Goal: Task Accomplishment & Management: Use online tool/utility

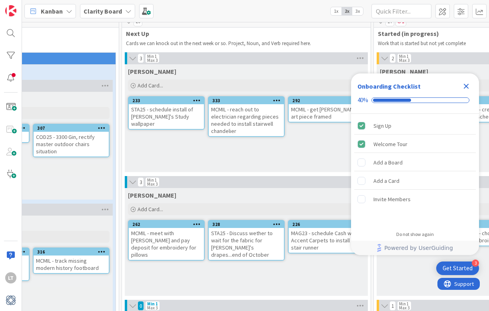
click at [465, 86] on icon "Close Checklist" at bounding box center [466, 87] width 10 height 10
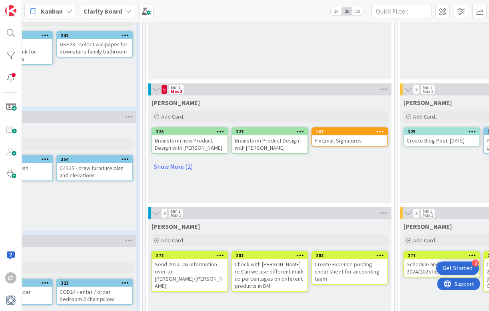
scroll to position [349, 298]
click at [177, 166] on link "Show More (2)" at bounding box center [269, 166] width 237 height 13
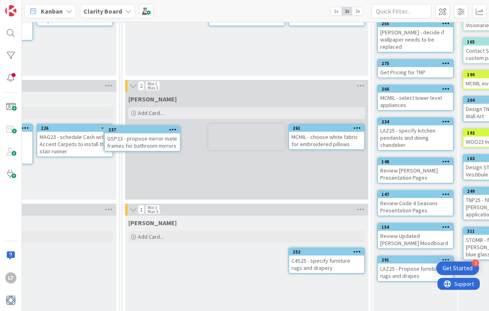
scroll to position [105, 562]
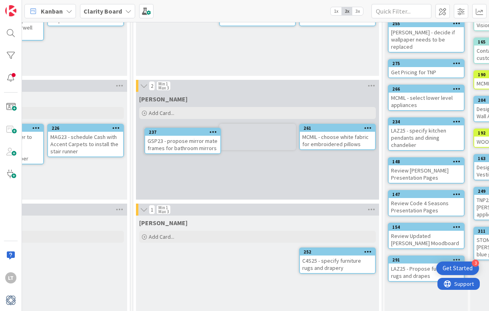
drag, startPoint x: 221, startPoint y: 120, endPoint x: 205, endPoint y: 120, distance: 16.0
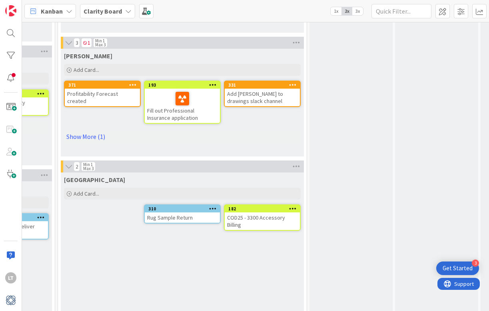
scroll to position [644, 636]
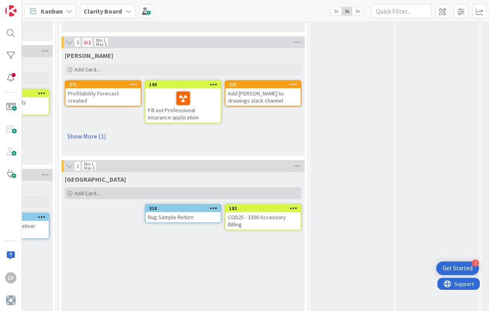
click at [99, 193] on span "Add Card..." at bounding box center [87, 193] width 26 height 7
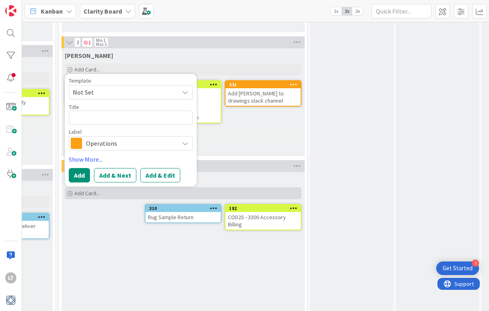
type textarea "x"
type textarea "B"
type textarea "x"
type textarea "Br"
type textarea "x"
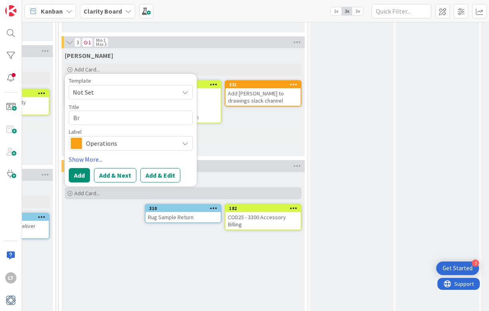
type textarea "Bre"
type textarea "x"
type textarea "Brea"
type textarea "x"
type textarea "Break"
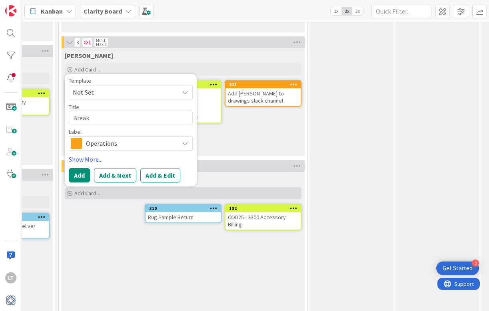
type textarea "x"
type textarea "Break"
type textarea "x"
type textarea "Break d"
type textarea "x"
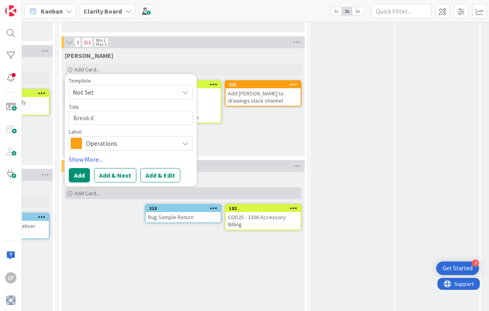
type textarea "Break do"
type textarea "x"
type textarea "Break dow"
type textarea "x"
type textarea "Break down"
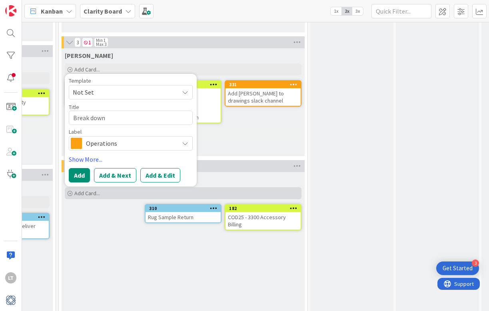
type textarea "x"
type textarea "Break down"
type textarea "x"
type textarea "Break down 3"
type textarea "x"
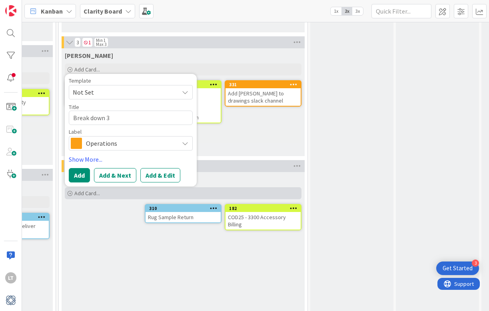
type textarea "Break down 33"
type textarea "x"
type textarea "Break down 330"
type textarea "x"
type textarea "Break down 3300"
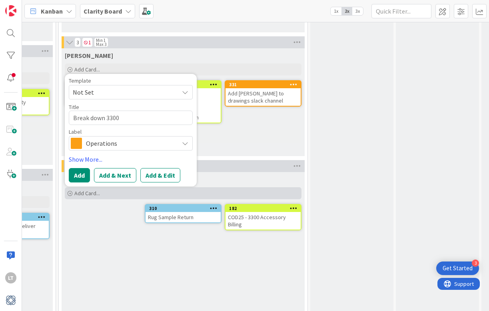
type textarea "x"
type textarea "Break down 3300"
type textarea "x"
type textarea "Break down 3300 A"
type textarea "x"
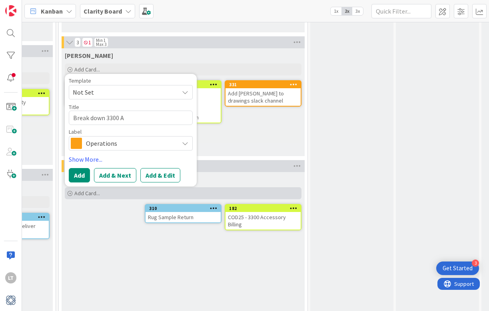
type textarea "Break down 3300 Ac"
type textarea "x"
type textarea "Break down 3300 Acc"
type textarea "x"
type textarea "Break down 3300 Acce"
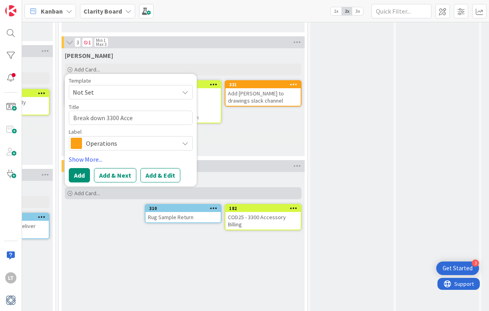
type textarea "x"
type textarea "Break down 3300 Acces"
type textarea "x"
type textarea "Break down 3300 Access"
type textarea "x"
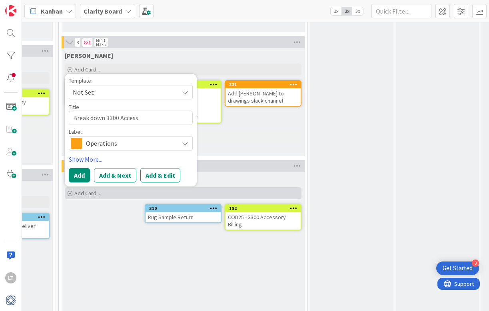
type textarea "Break down 3300 Accesso"
type textarea "x"
type textarea "Break down 3300 Accessor"
type textarea "x"
type textarea "Break down 3300 Accessory"
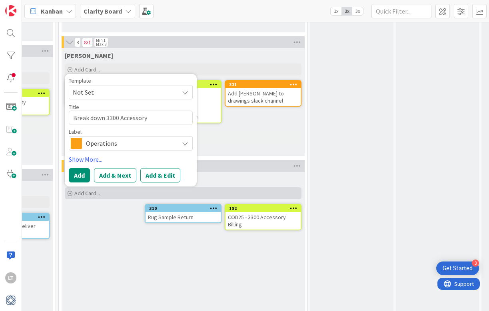
type textarea "x"
type textarea "Break down 3300 Accessory"
type textarea "x"
type textarea "Break down 3300 Accessory b"
type textarea "x"
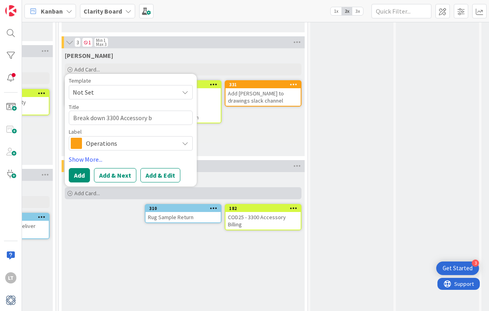
type textarea "Break down 3300 Accessory bi"
type textarea "x"
type textarea "Break down 3300 Accessory bil"
type textarea "x"
type textarea "Break down 3300 Accessory bill"
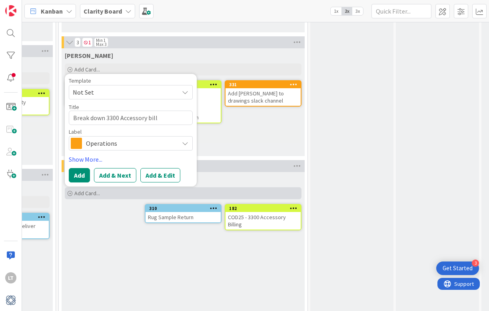
type textarea "x"
type textarea "Break down 3300 Accessory billi"
type textarea "x"
type textarea "Break down 3300 Accessory billih"
type textarea "x"
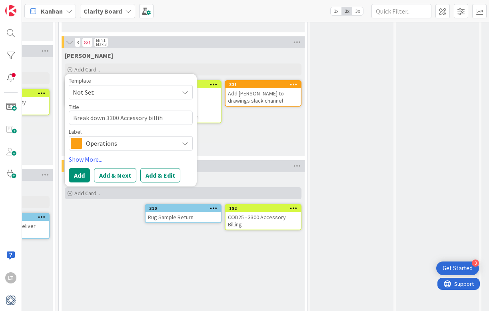
type textarea "Break down 3300 Accessory billihn"
type textarea "x"
type textarea "Break down 3300 Accessory billihng"
type textarea "x"
type textarea "Break down 3300 Accessory billihn"
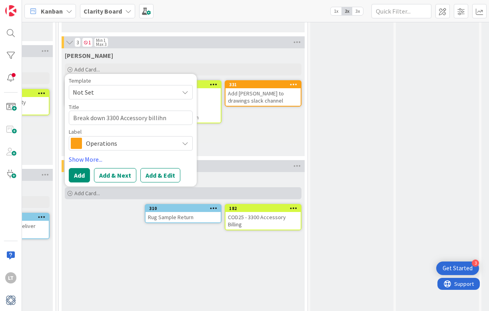
type textarea "x"
type textarea "Break down 3300 Accessory billih"
type textarea "x"
type textarea "Break down 3300 Accessory billi"
type textarea "x"
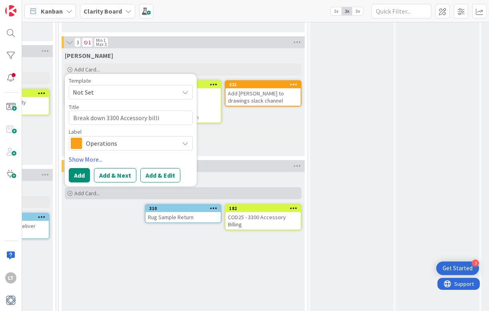
type textarea "Break down 3300 Accessory billin"
type textarea "x"
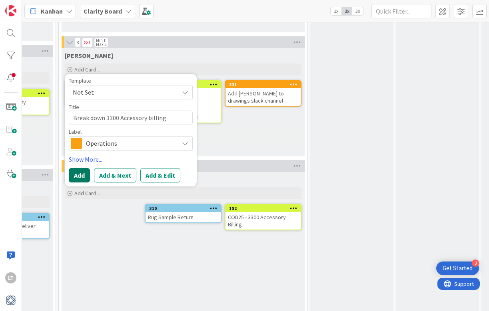
type textarea "Break down 3300 Accessory billing"
click at [78, 175] on button "Add" at bounding box center [79, 175] width 21 height 14
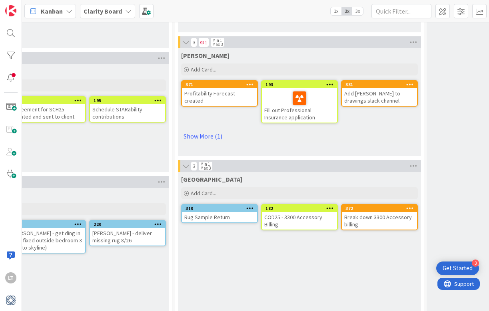
scroll to position [644, 520]
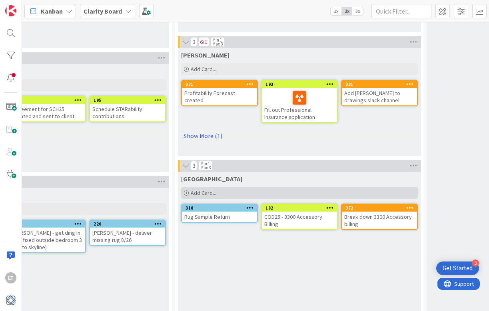
click at [216, 193] on span "Add Card..." at bounding box center [204, 192] width 26 height 7
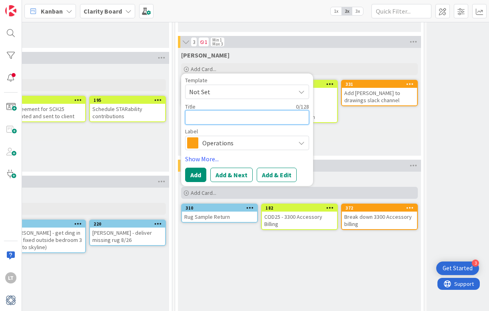
type textarea "x"
type textarea "M"
type textarea "x"
type textarea "MA"
type textarea "x"
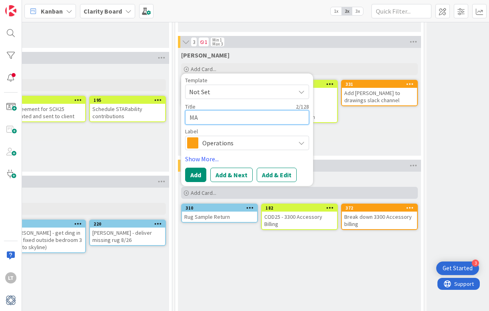
type textarea "MAg"
type textarea "x"
type textarea "MA"
type textarea "x"
type textarea "MAG"
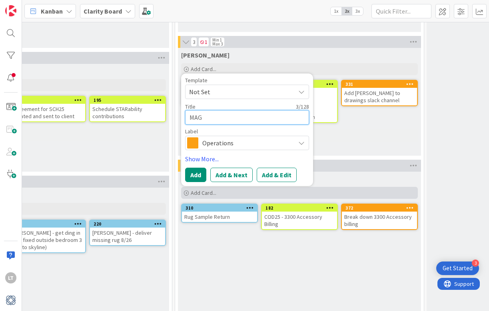
type textarea "x"
type textarea "MAG2"
type textarea "x"
type textarea "MAG23"
type textarea "x"
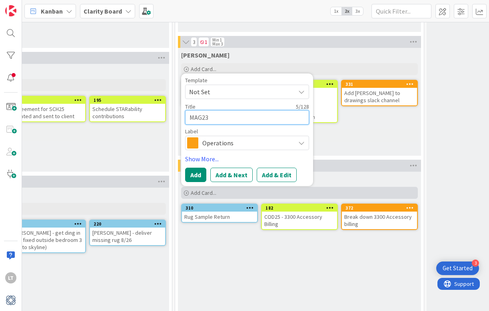
type textarea "MAG23"
type textarea "x"
type textarea "MAG23 -"
type textarea "x"
type textarea "MAG23 -"
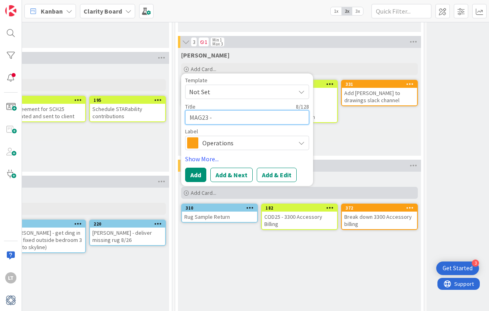
type textarea "x"
type textarea "MAG23 - m"
type textarea "x"
type textarea "MAG23 - me"
type textarea "x"
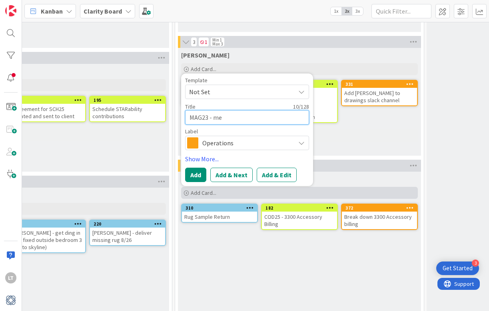
type textarea "MAG23 - mee"
type textarea "x"
type textarea "MAG23 - meet"
type textarea "x"
type textarea "MAG23 - meet"
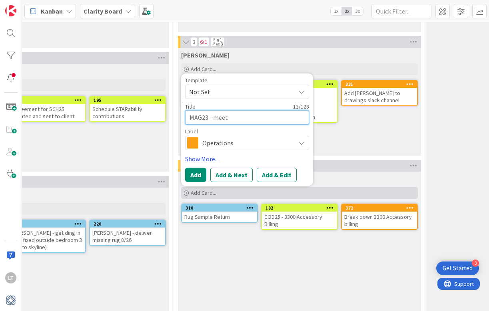
type textarea "x"
type textarea "MAG23 - meet c"
type textarea "x"
type textarea "MAG23 - meet"
type textarea "x"
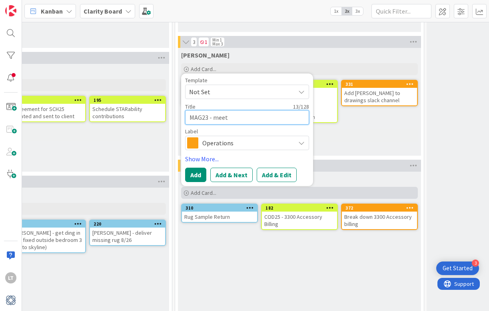
type textarea "MAG23 - meet C"
type textarea "x"
type textarea "MAG23 - meet Ca"
type textarea "x"
type textarea "MAG23 - meet Cas"
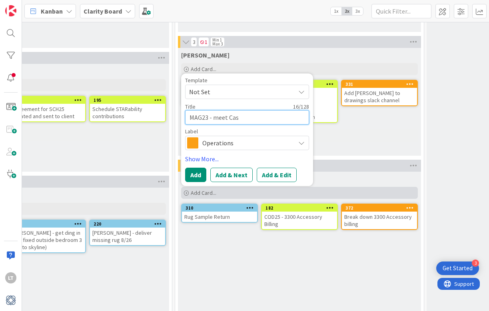
type textarea "x"
type textarea "MAG23 - meet Cash"
type textarea "x"
type textarea "MAG23 - meet Cash"
type textarea "x"
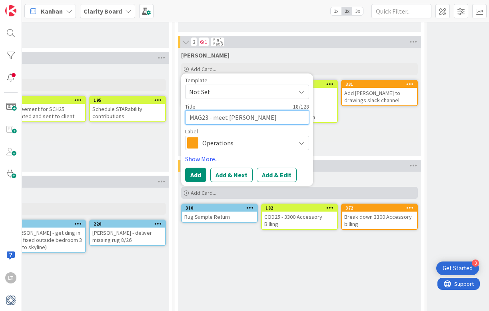
type textarea "MAG23 - meet Cash f"
type textarea "x"
type textarea "MAG23 - meet Cash fo"
type textarea "x"
type textarea "MAG23 - meet Cash of"
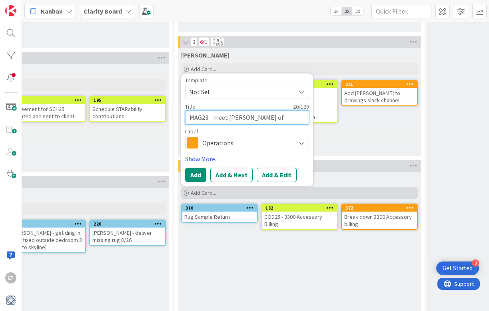
type textarea "x"
type textarea "MAG23 - meet Cash of r"
type textarea "x"
type textarea "MAG23 - meet Cash of"
type textarea "x"
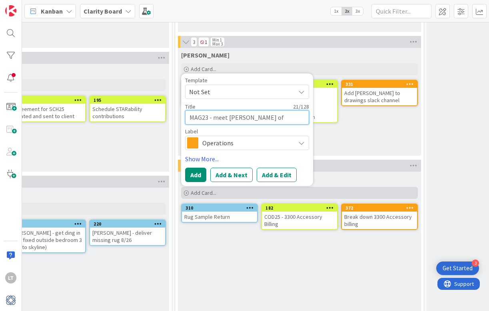
type textarea "MAG23 - meet Cash of"
type textarea "x"
type textarea "MAG23 - meet Cash o"
type textarea "x"
type textarea "MAG23 - meet Cash"
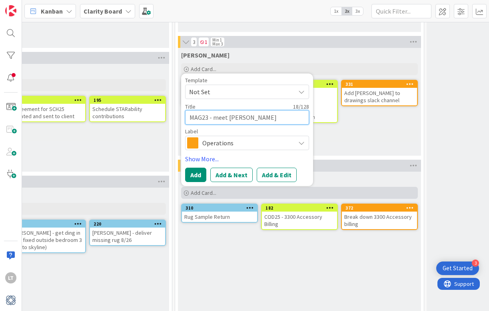
type textarea "x"
type textarea "MAG23 - meet Cash f"
type textarea "x"
type textarea "MAG23 - meet Cash fo"
type textarea "x"
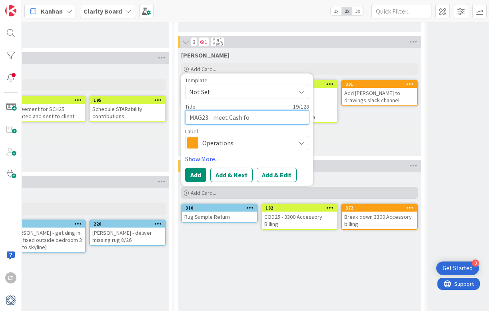
type textarea "MAG23 - meet Cash for"
type textarea "x"
type textarea "MAG23 - meet Cash for"
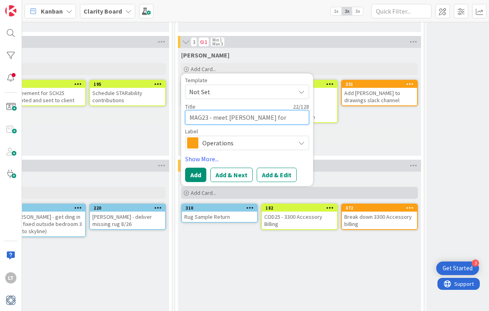
type textarea "x"
type textarea "MAG23 - meet Cash for s"
type textarea "x"
type textarea "MAG23 - meet Cash for st"
type textarea "x"
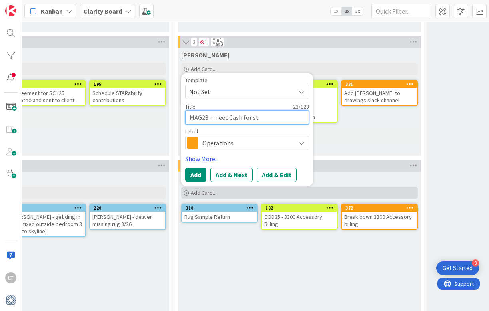
type textarea "MAG23 - meet Cash for sta"
type textarea "x"
type textarea "MAG23 - meet Cash for stai"
type textarea "x"
type textarea "MAG23 - meet Cash for stair"
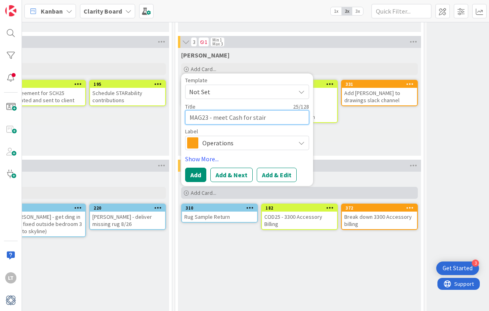
type textarea "x"
type textarea "MAG23 - meet Cash for stair"
type textarea "x"
type textarea "MAG23 - meet Cash for stair r"
type textarea "x"
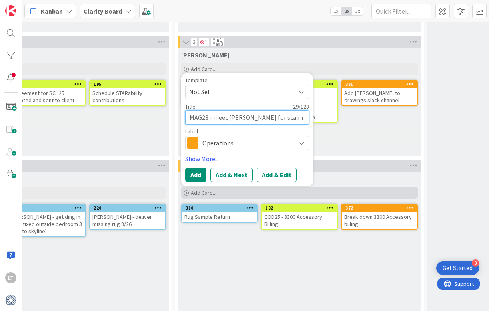
type textarea "MAG23 - meet Cash for stair ru"
type textarea "x"
type textarea "MAG23 - meet Cash for stair run"
type textarea "x"
type textarea "MAG23 - meet Cash for stair runn"
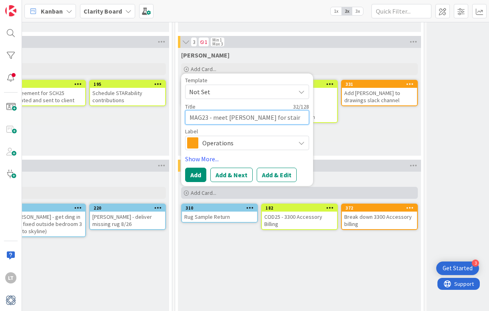
type textarea "x"
type textarea "MAG23 - meet Cash for stair runne"
type textarea "x"
type textarea "MAG23 - meet Cash for stair runner"
type textarea "x"
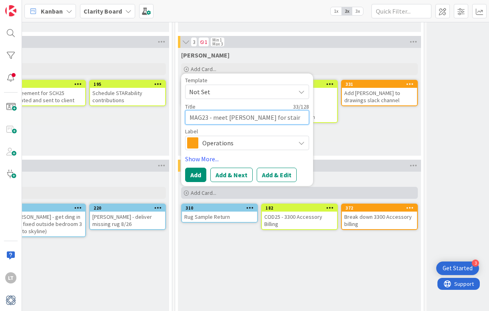
type textarea "MAG23 - meet Cash for stair runner"
type textarea "x"
type textarea "MAG23 - meet Cash for stair runner i"
type textarea "x"
type textarea "MAG23 - meet Cash for stair runner in"
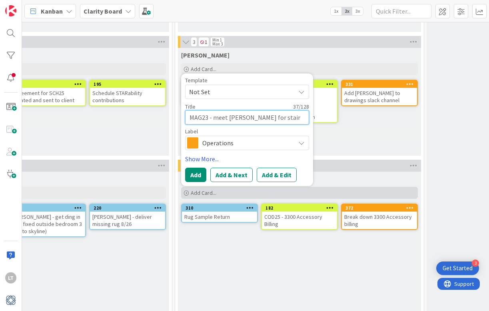
type textarea "x"
type textarea "MAG23 - meet Cash for stair runner ins"
type textarea "x"
type textarea "MAG23 - meet Cash for stair runner inst"
type textarea "x"
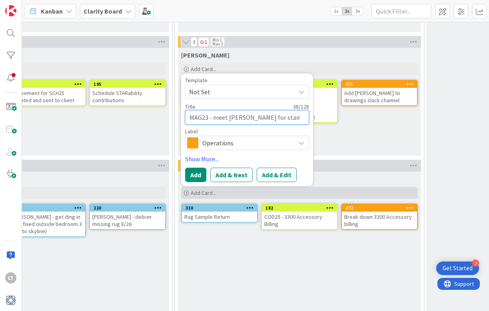
type textarea "MAG23 - meet Cash for stair runner insta"
type textarea "x"
type textarea "MAG23 - meet Cash for stair runner instal"
type textarea "x"
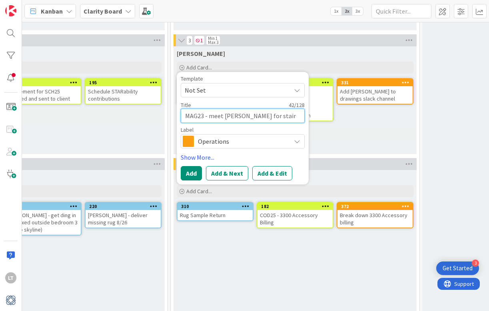
scroll to position [653, 524]
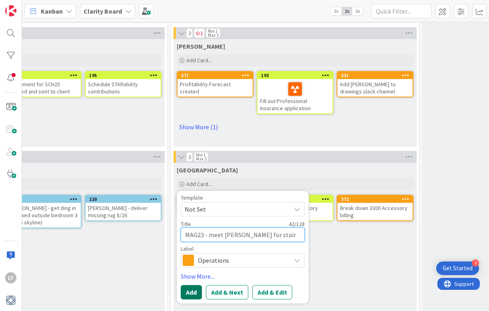
type textarea "MAG23 - meet Cash for stair runner install"
click at [193, 294] on button "Add" at bounding box center [191, 292] width 21 height 14
type textarea "x"
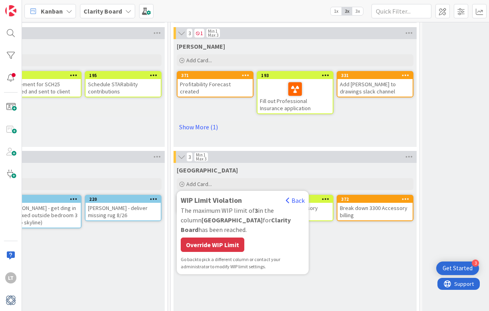
scroll to position [653, 528]
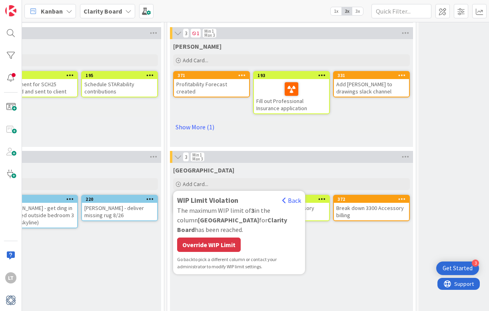
click at [220, 238] on div "Override WIP Limit" at bounding box center [209, 245] width 64 height 14
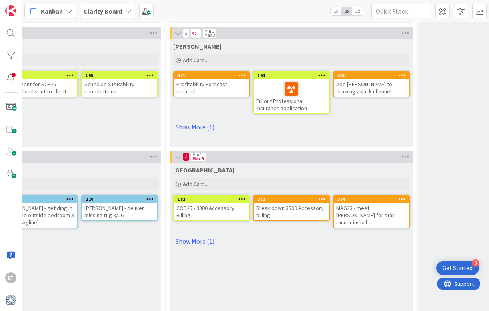
drag, startPoint x: 191, startPoint y: 236, endPoint x: 186, endPoint y: 236, distance: 5.6
click at [191, 236] on link "Show More (1)" at bounding box center [291, 241] width 237 height 13
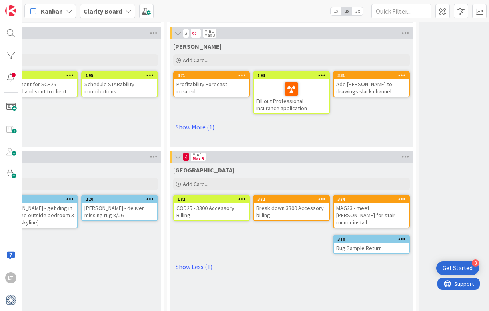
scroll to position [655, 527]
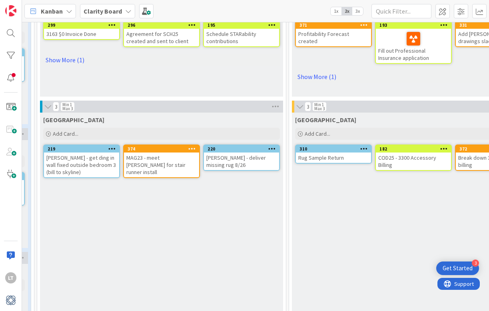
drag, startPoint x: 363, startPoint y: 197, endPoint x: 347, endPoint y: 208, distance: 19.7
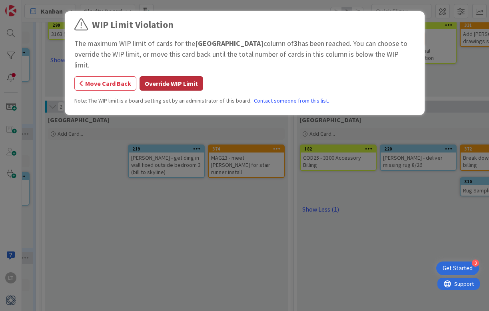
click at [149, 76] on button "Override WIP Limit" at bounding box center [171, 83] width 64 height 14
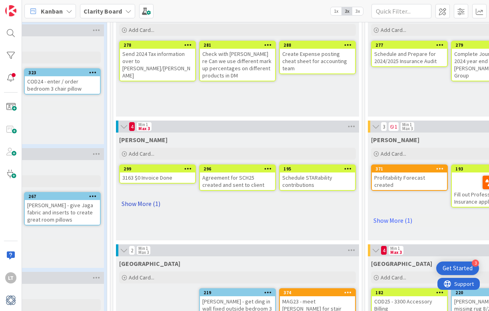
scroll to position [559, 330]
